Goal: Navigation & Orientation: Find specific page/section

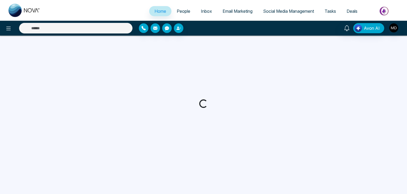
select select "*"
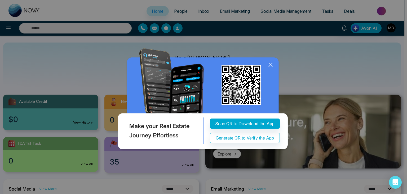
click at [270, 64] on icon at bounding box center [271, 65] width 8 height 8
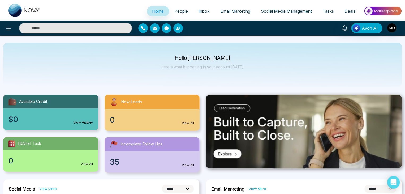
click at [182, 6] on link "People" at bounding box center [181, 11] width 24 height 10
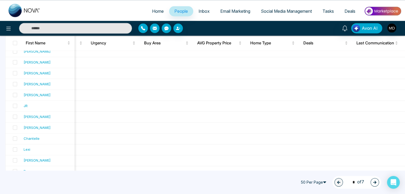
scroll to position [480, 0]
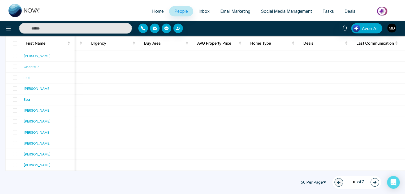
click at [375, 180] on icon "button" at bounding box center [375, 182] width 4 height 4
click at [374, 181] on icon "button" at bounding box center [375, 182] width 4 height 4
click at [375, 181] on icon "button" at bounding box center [374, 181] width 3 height 3
click at [374, 183] on icon "button" at bounding box center [375, 182] width 4 height 4
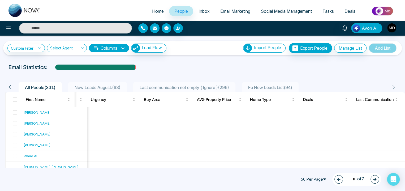
click at [373, 182] on button "button" at bounding box center [374, 179] width 8 height 8
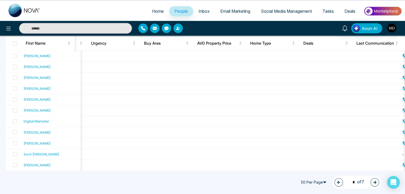
click at [374, 183] on icon "button" at bounding box center [374, 181] width 3 height 3
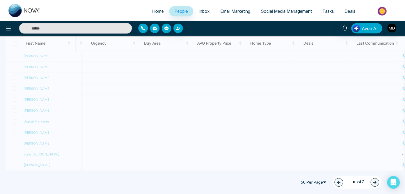
type input "*"
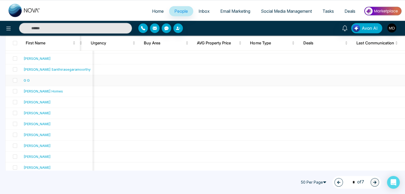
scroll to position [275, 0]
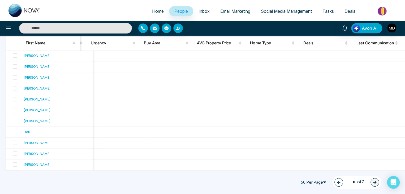
click at [151, 7] on link "Home" at bounding box center [158, 11] width 22 height 10
select select "*"
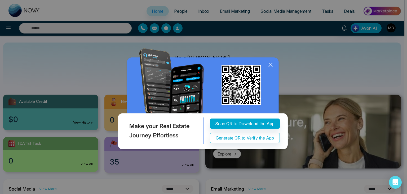
click at [272, 63] on icon at bounding box center [271, 65] width 8 height 8
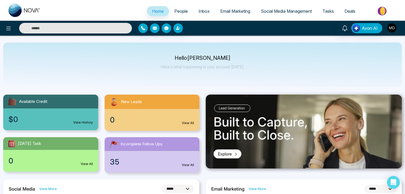
click at [392, 30] on img "button" at bounding box center [391, 27] width 9 height 9
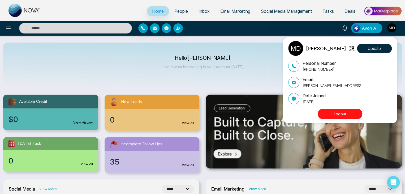
click at [354, 110] on button "Logout" at bounding box center [339, 113] width 45 height 10
